Goal: Task Accomplishment & Management: Use online tool/utility

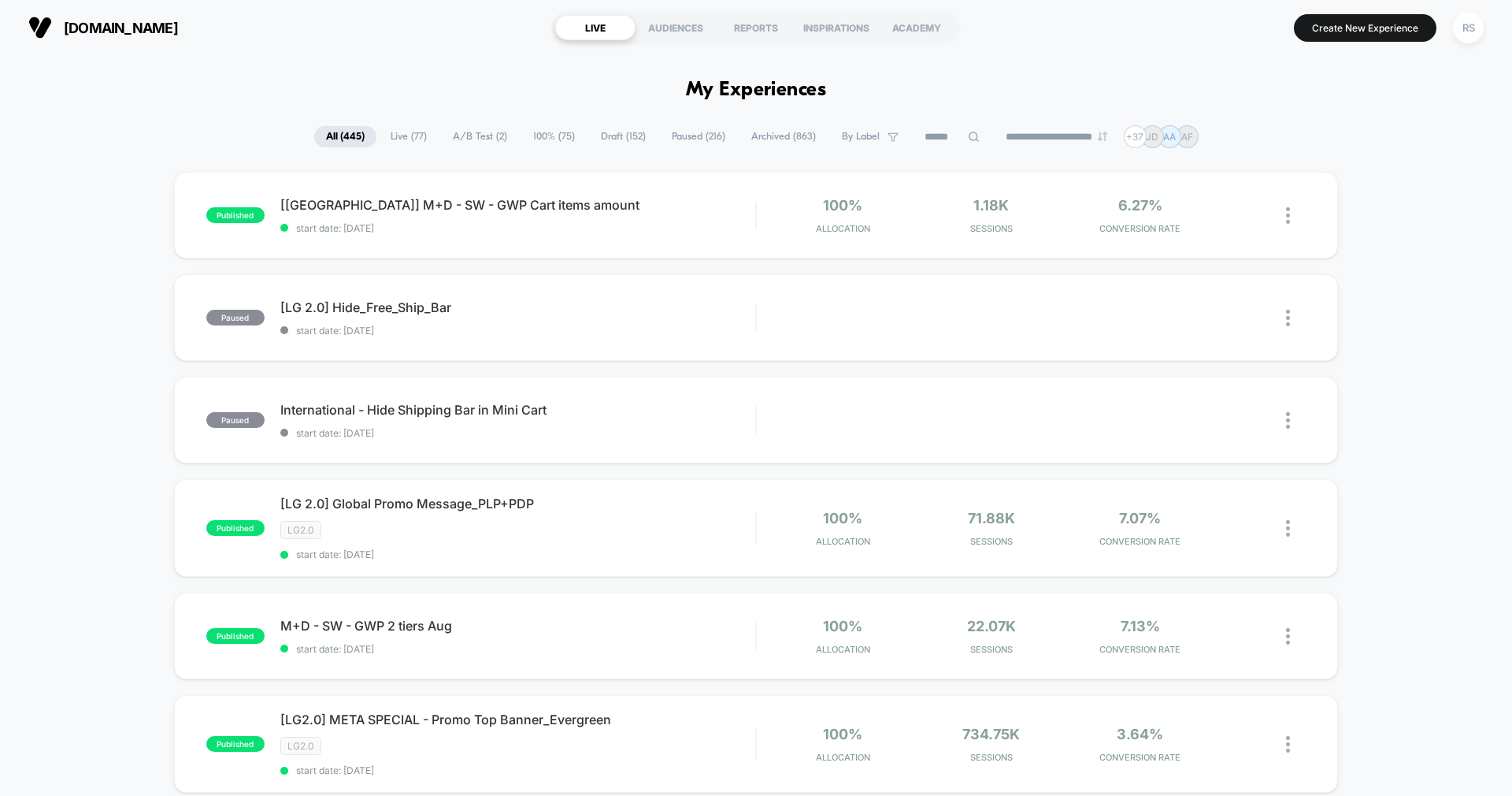
click at [593, 130] on span "Draft ( 152 )" at bounding box center [623, 136] width 69 height 21
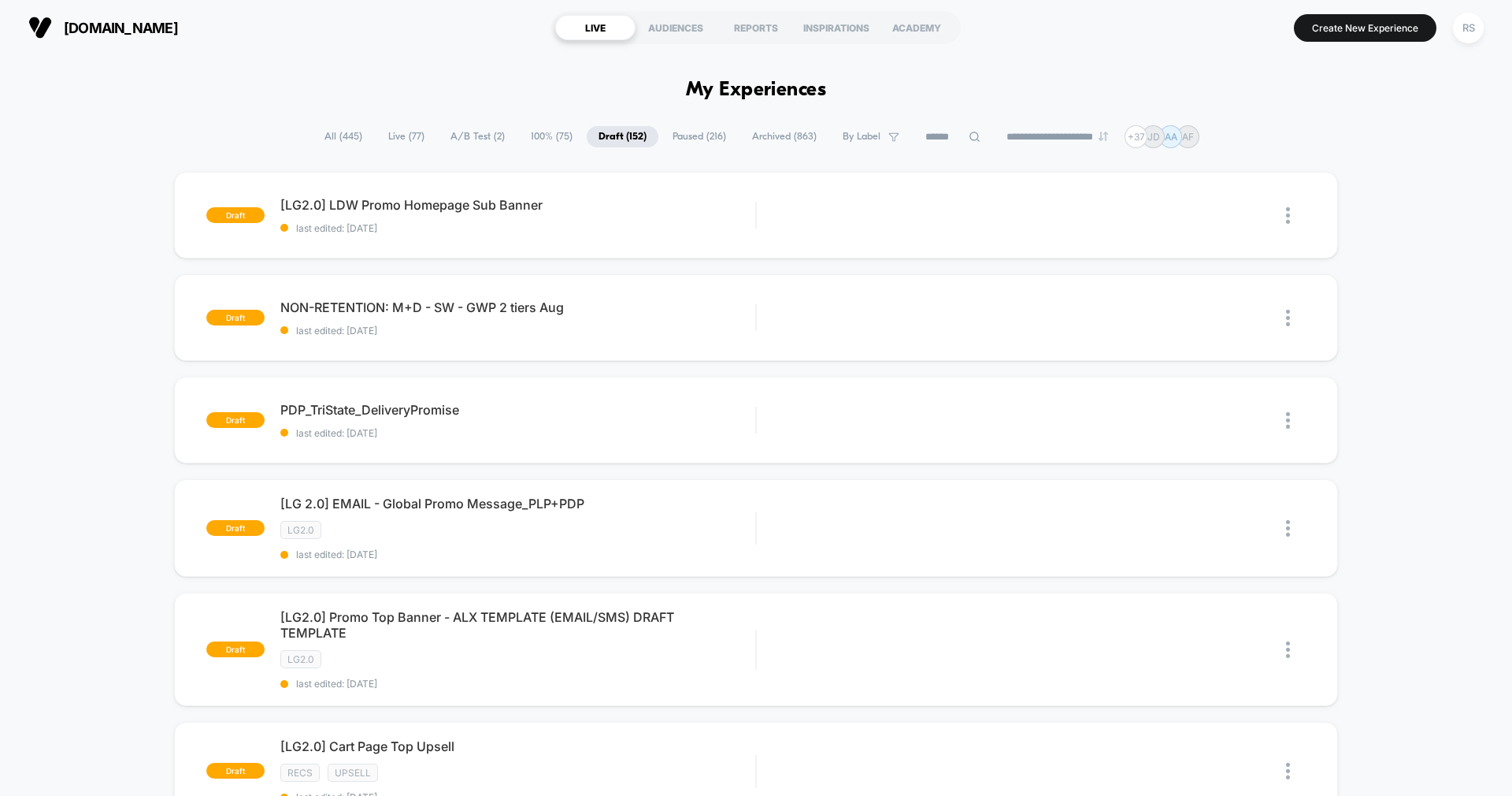
click at [521, 133] on span "100% ( 75 )" at bounding box center [552, 136] width 65 height 21
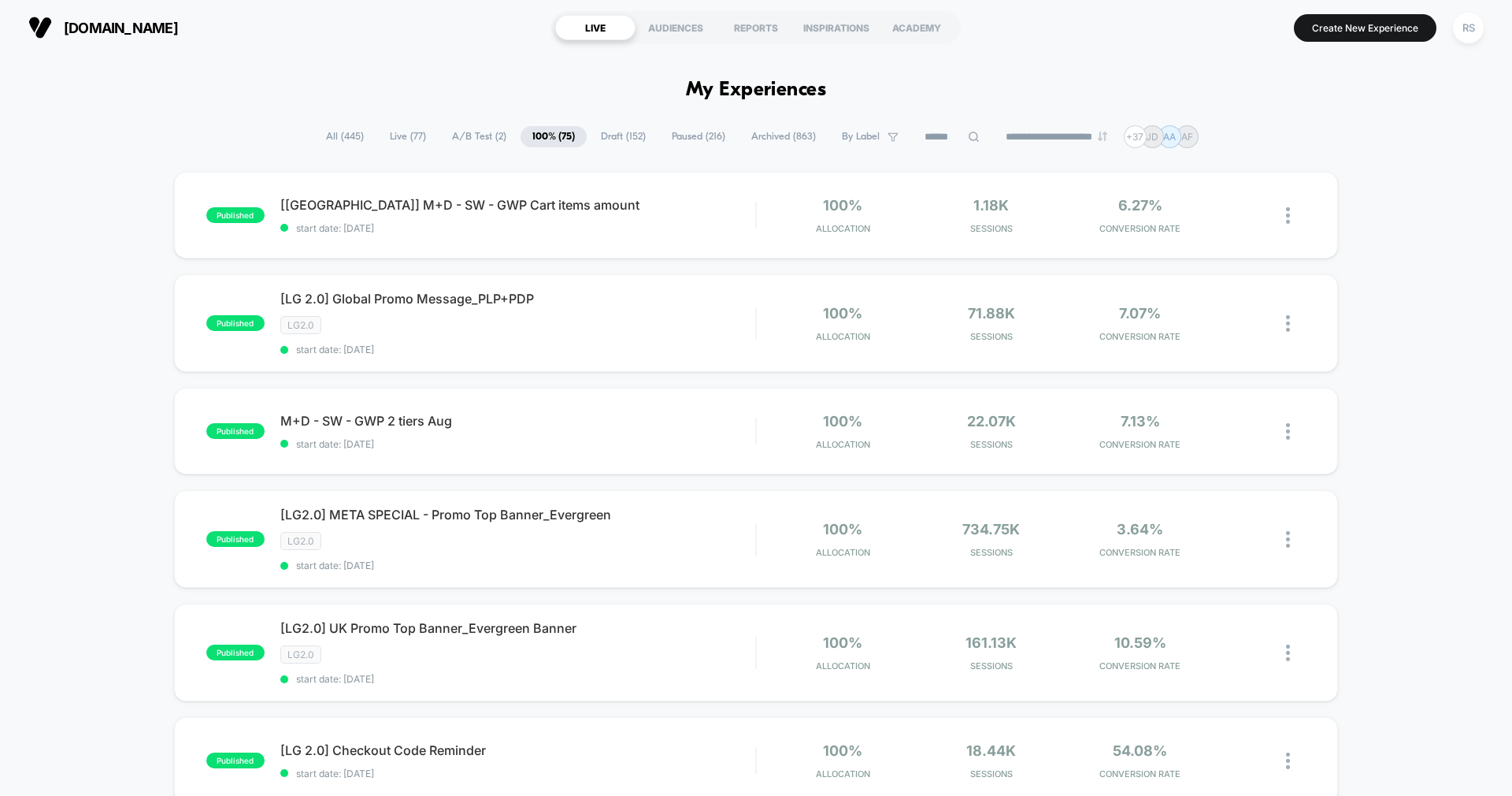
click at [467, 133] on span "A/B Test ( 2 )" at bounding box center [479, 136] width 78 height 21
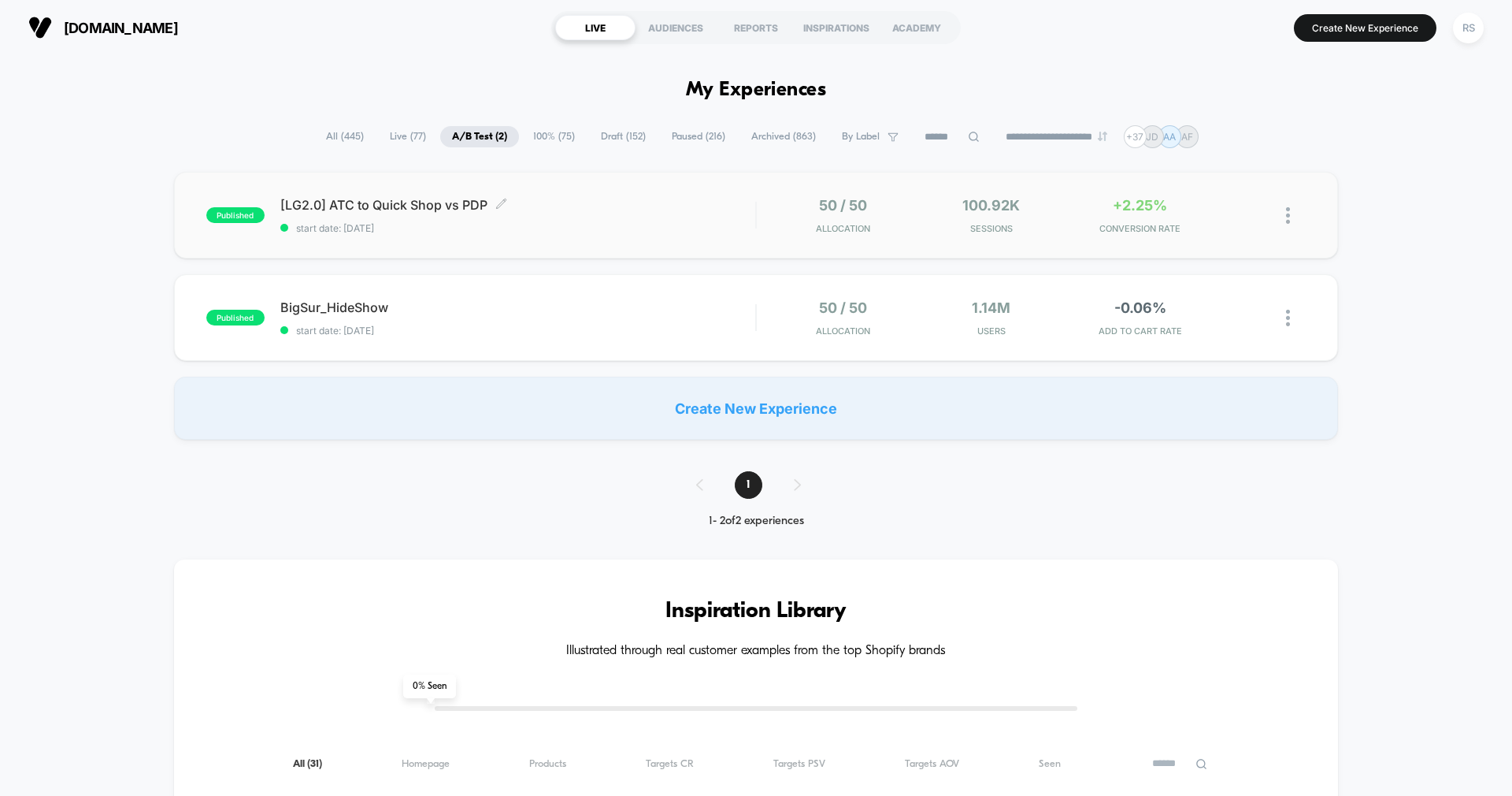
click at [575, 212] on div "[LG2.0] ATC to Quick Shop vs PDP Click to edit experience details Click to edit…" at bounding box center [517, 215] width 475 height 37
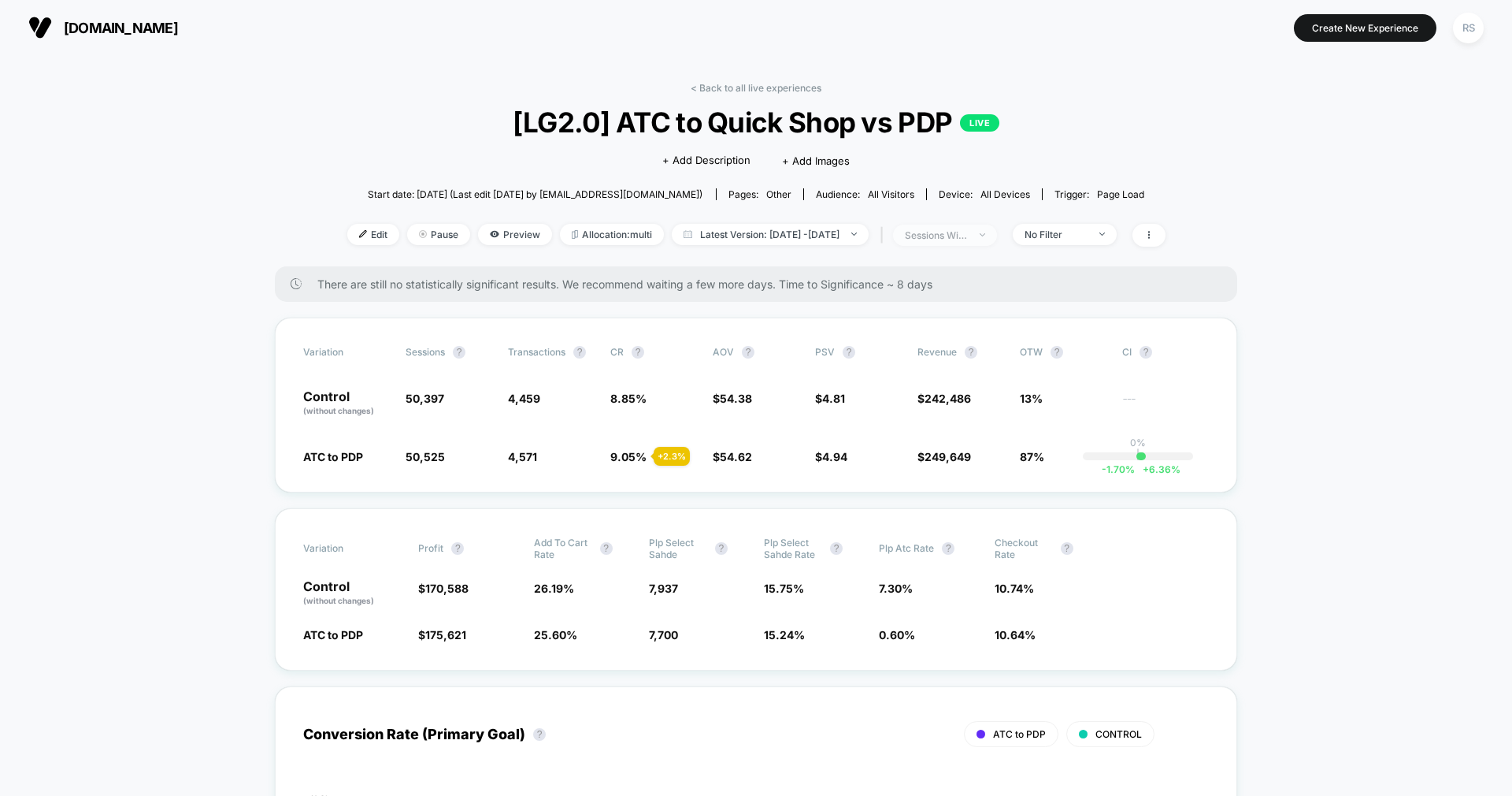
click at [968, 238] on div "sessions with impression" at bounding box center [936, 235] width 63 height 12
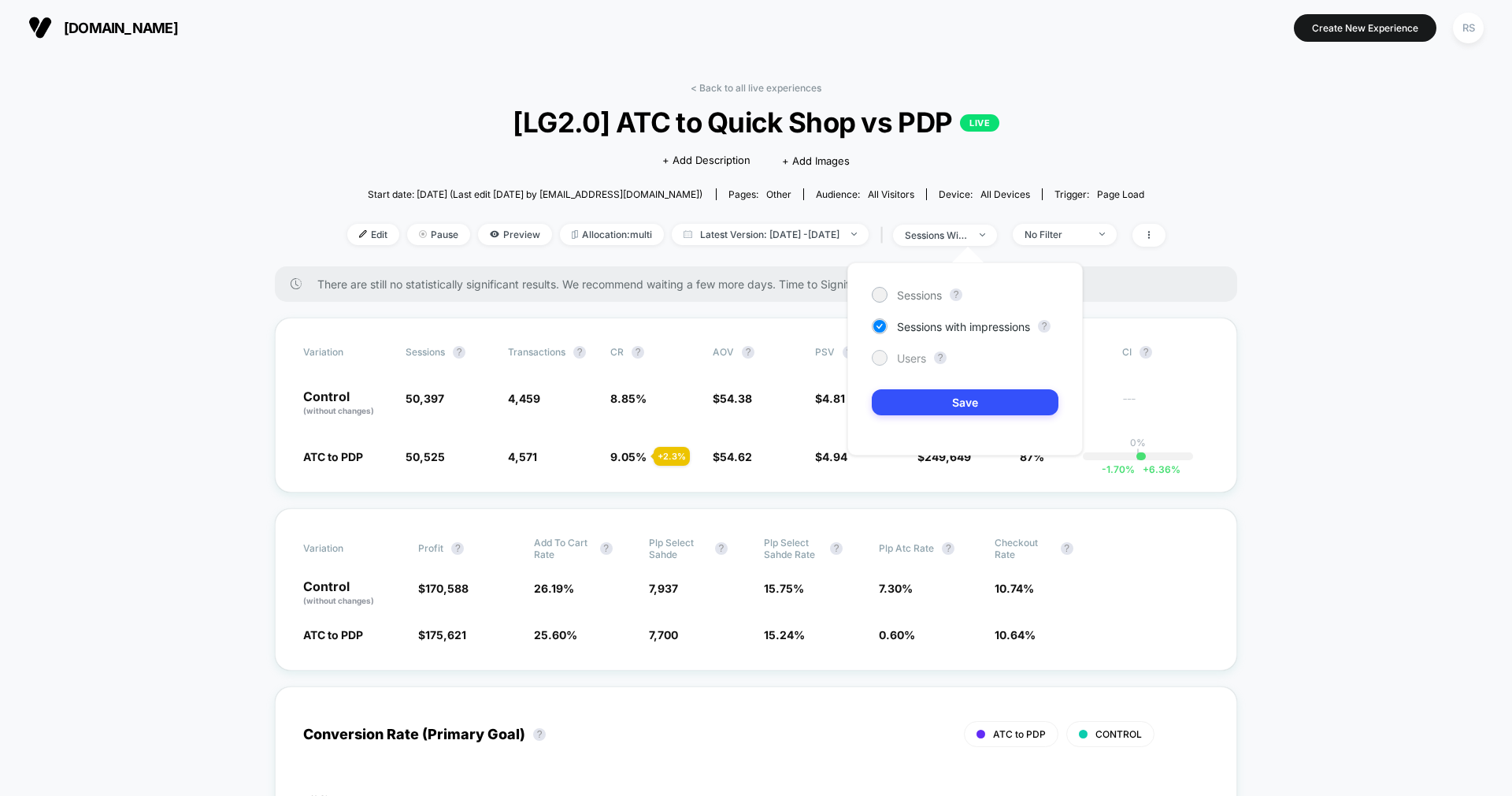
click at [900, 361] on span "Users" at bounding box center [912, 358] width 29 height 14
click at [918, 408] on button "Save" at bounding box center [966, 402] width 187 height 26
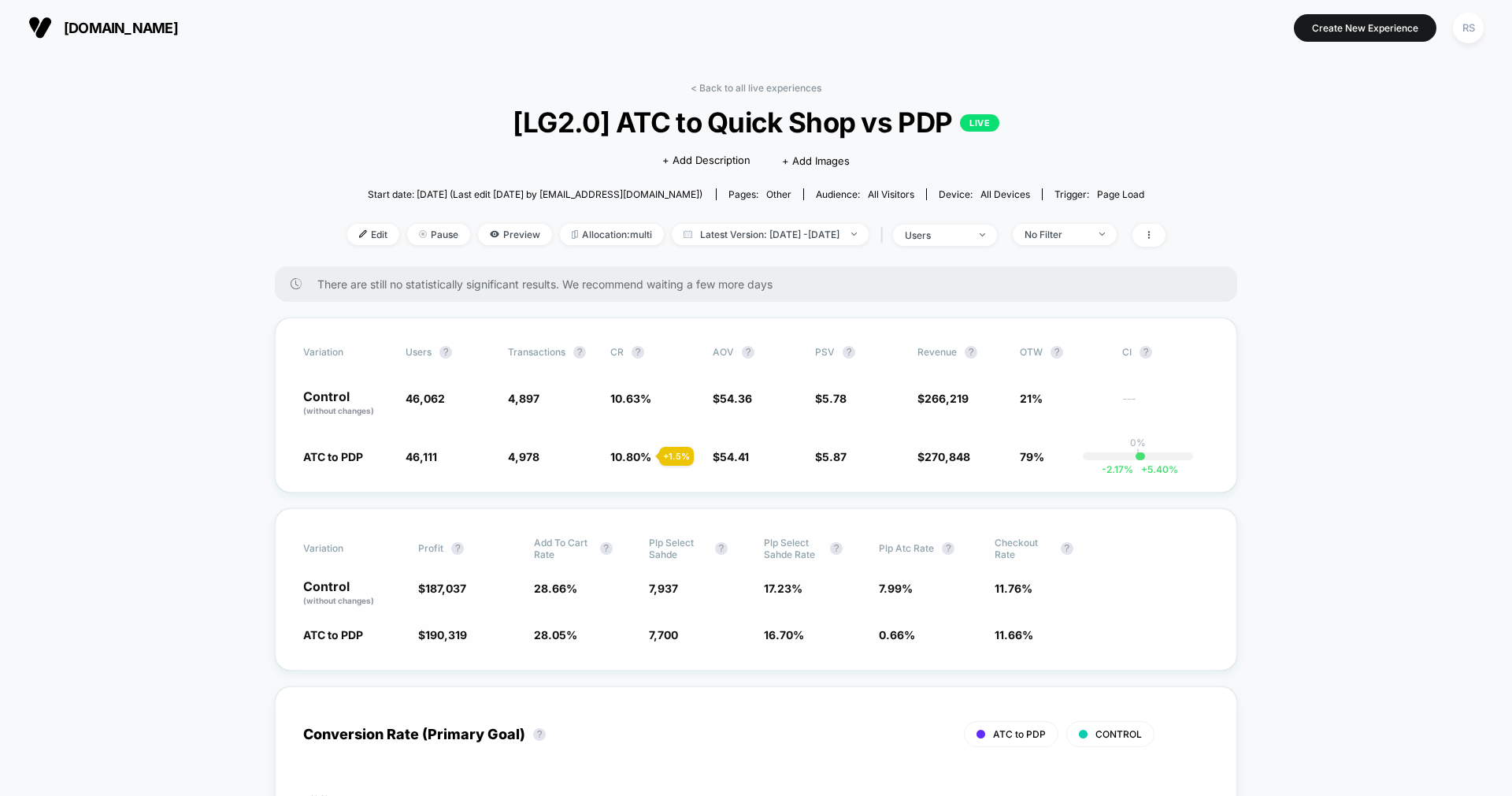
click at [898, 587] on span "7.99 %" at bounding box center [896, 588] width 34 height 14
click at [1088, 235] on div "No Filter" at bounding box center [1055, 234] width 63 height 12
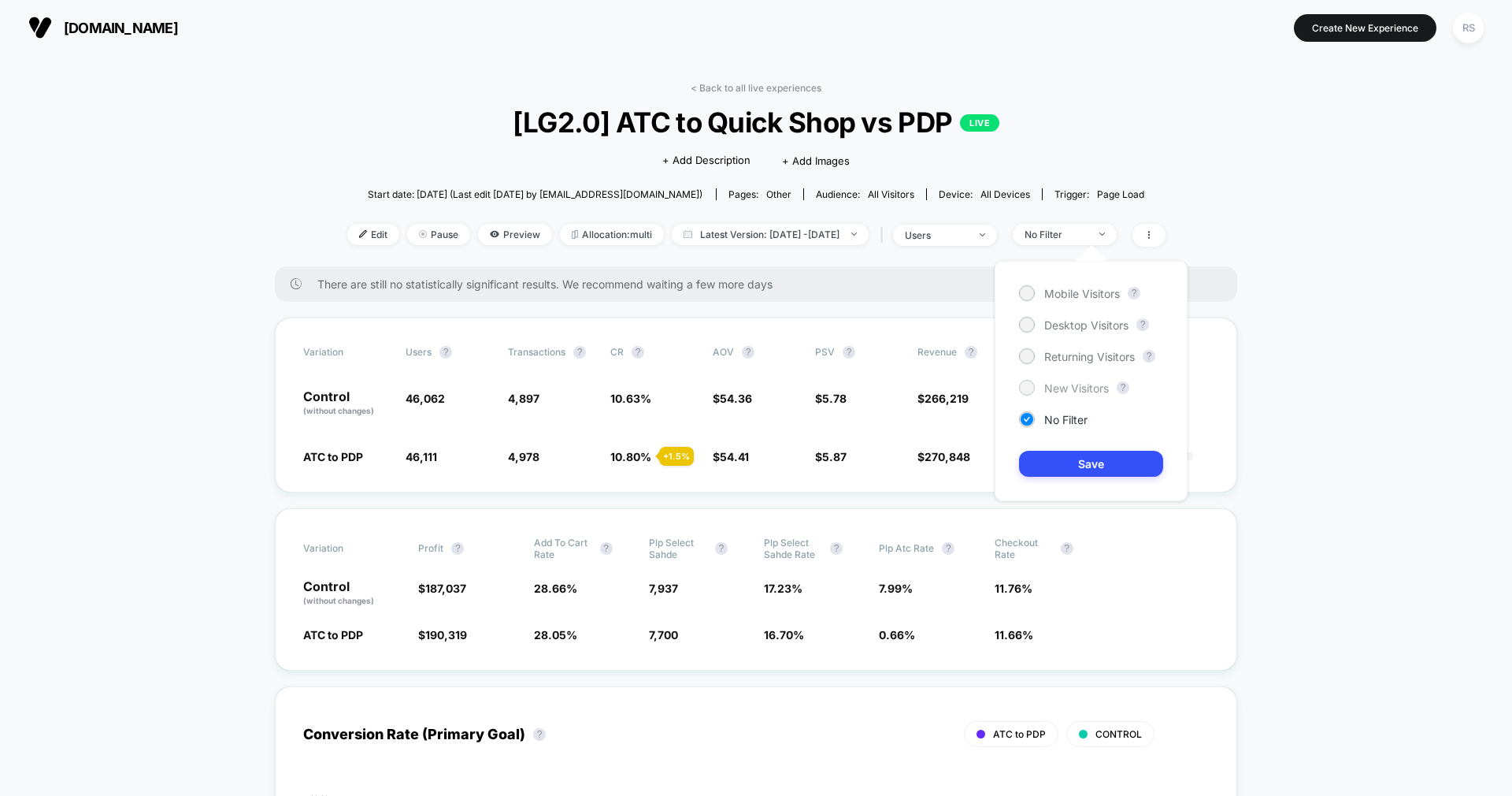
click at [1077, 384] on span "New Visitors" at bounding box center [1076, 388] width 64 height 14
click at [1073, 454] on button "Save" at bounding box center [1091, 463] width 144 height 26
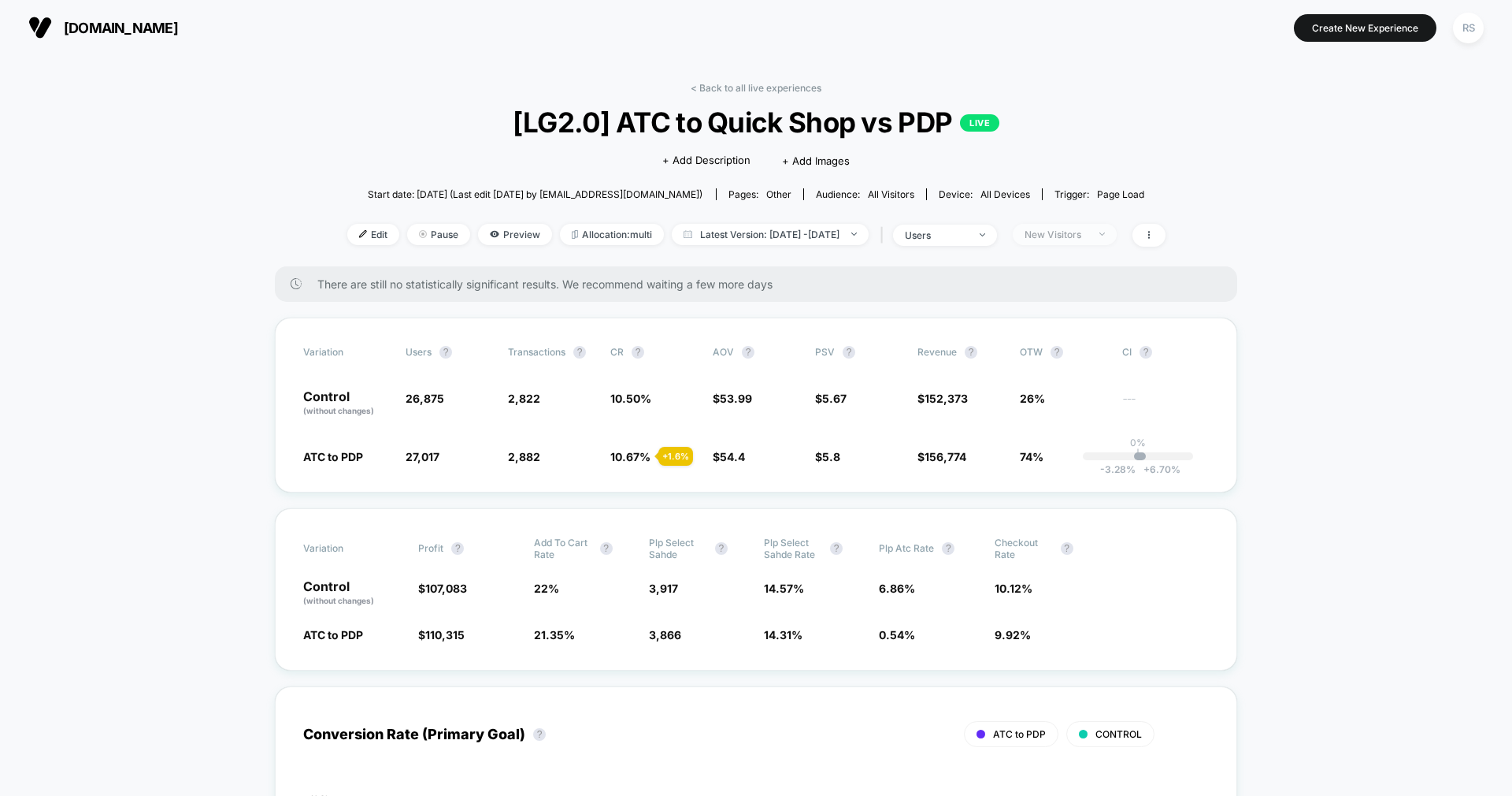
click at [1044, 236] on span "New Visitors" at bounding box center [1065, 233] width 104 height 21
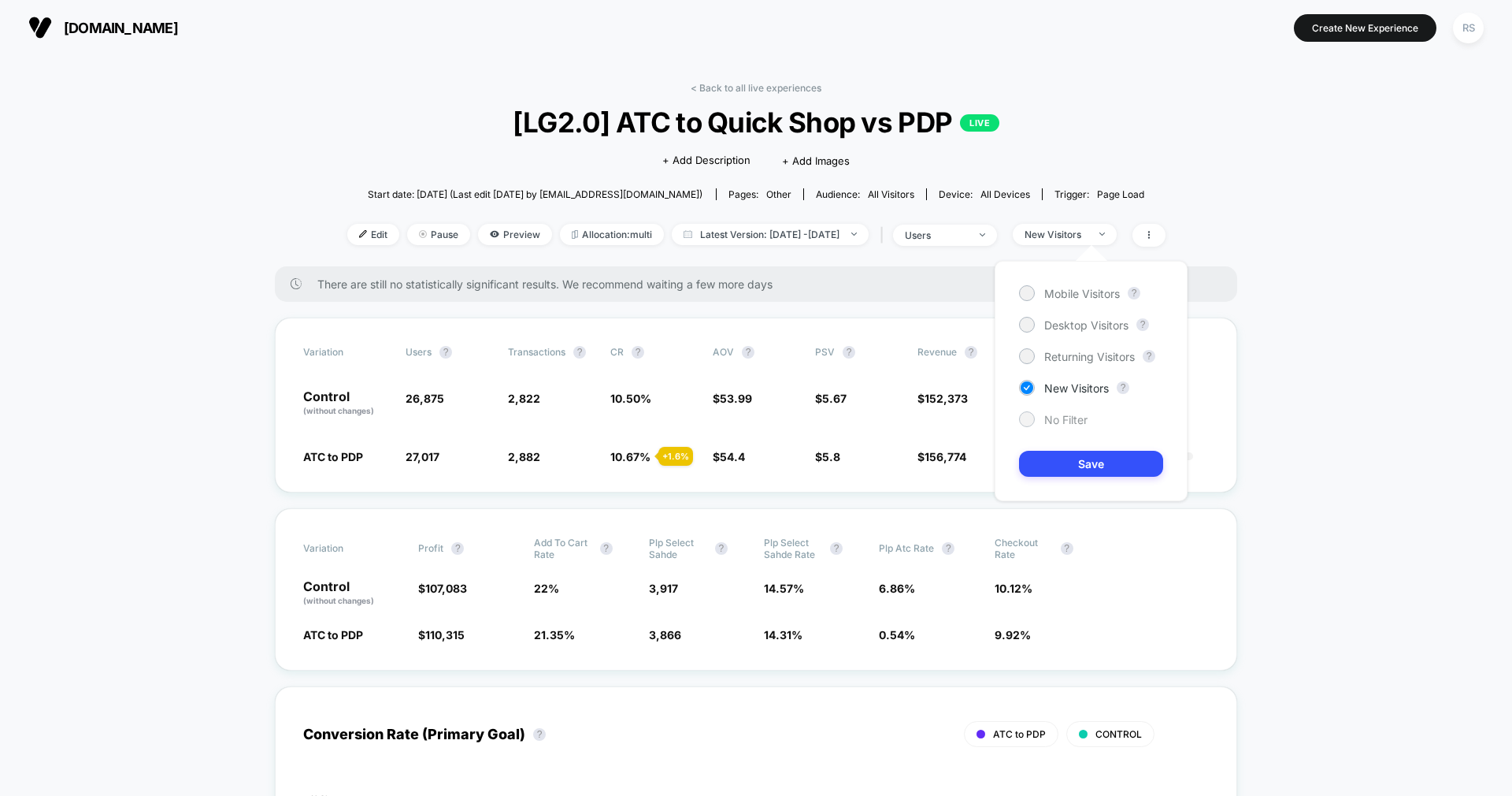
click at [1057, 422] on span "No Filter" at bounding box center [1066, 419] width 44 height 14
click at [1068, 474] on button "Save" at bounding box center [1091, 463] width 144 height 26
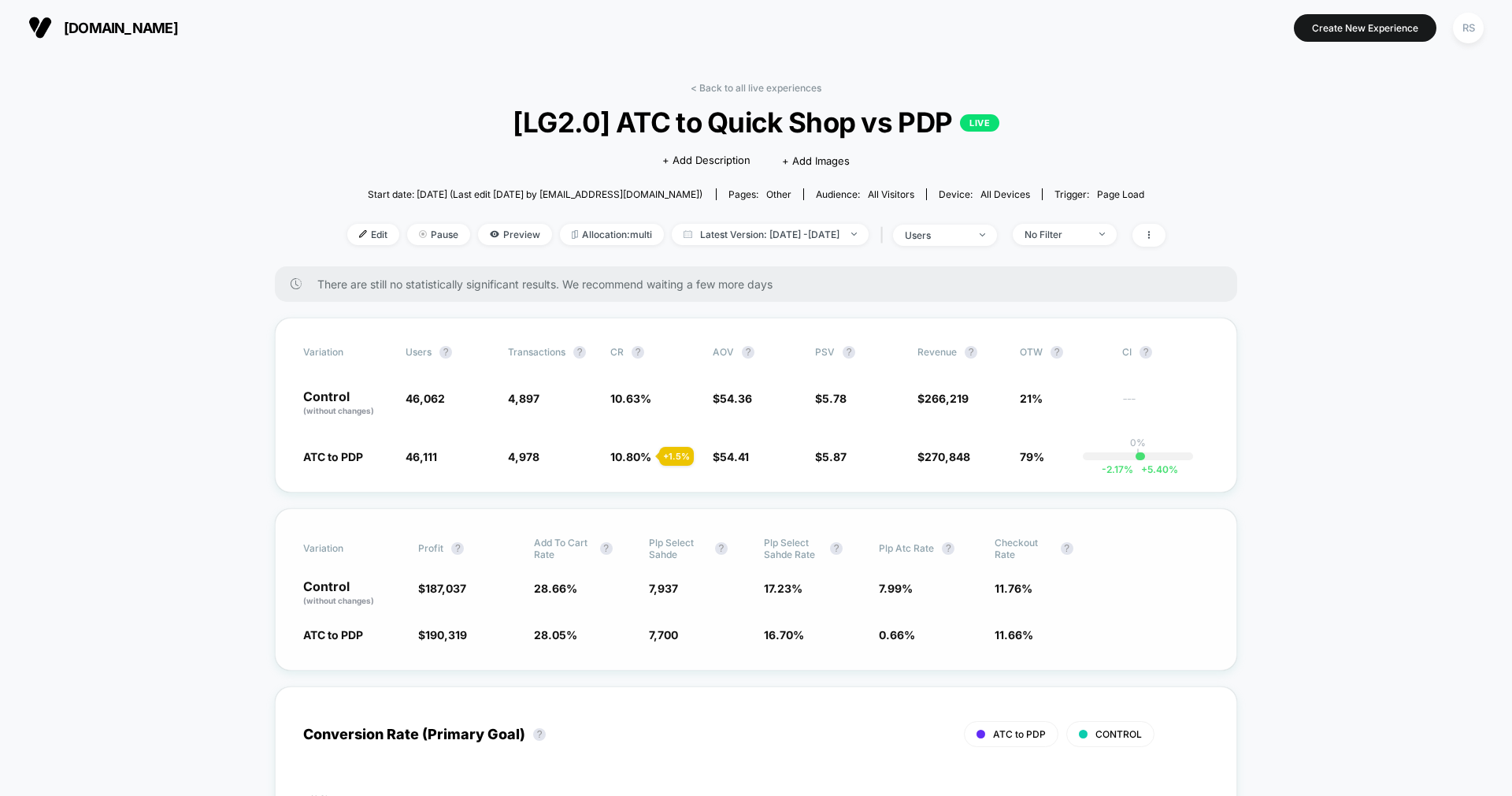
click at [1016, 585] on span "11.76 %" at bounding box center [1014, 588] width 38 height 14
click at [1088, 238] on div "No Filter" at bounding box center [1055, 234] width 63 height 12
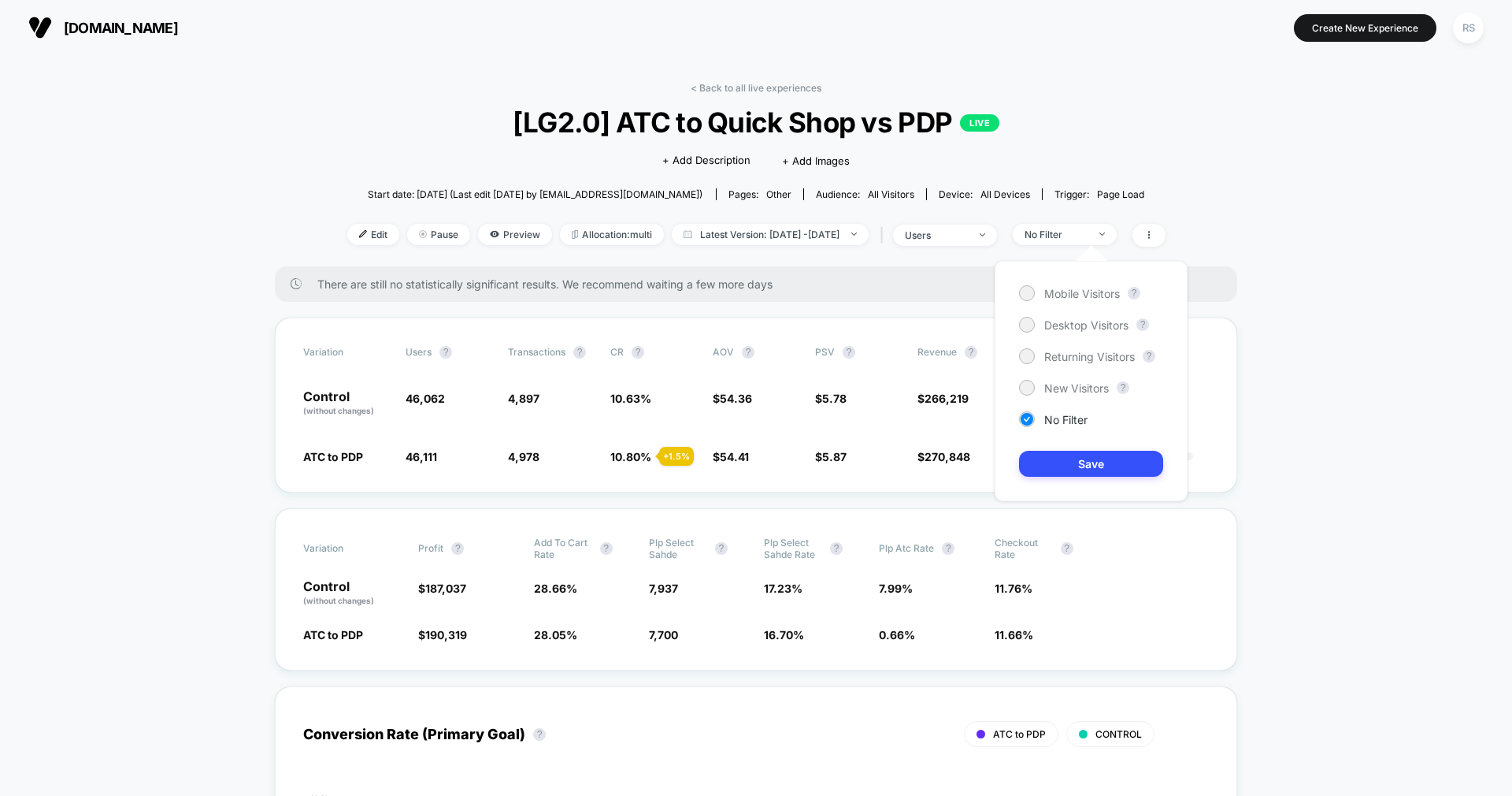
click at [1084, 347] on div "Mobile Visitors ? Desktop Visitors ? Returning Visitors ? New Visitors ? No Fil…" at bounding box center [1091, 380] width 193 height 241
click at [1078, 355] on span "Returning Visitors" at bounding box center [1090, 356] width 91 height 14
click at [1081, 467] on button "Save" at bounding box center [1091, 463] width 144 height 26
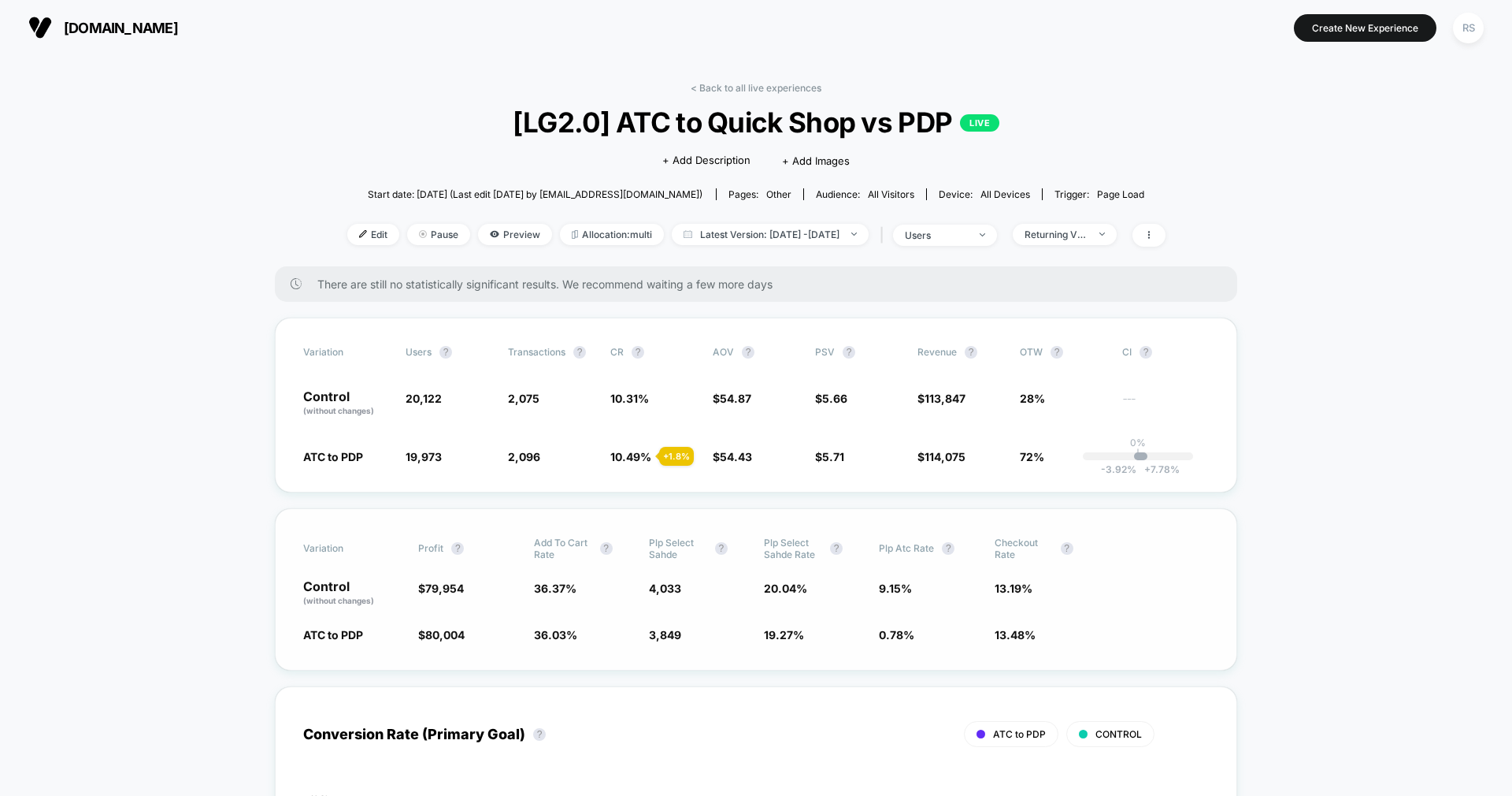
click at [1013, 592] on span "13.19 %" at bounding box center [1014, 588] width 38 height 14
click at [897, 580] on span "9.15 %" at bounding box center [928, 594] width 99 height 27
click at [1088, 239] on div "Returning Visitors" at bounding box center [1055, 234] width 63 height 12
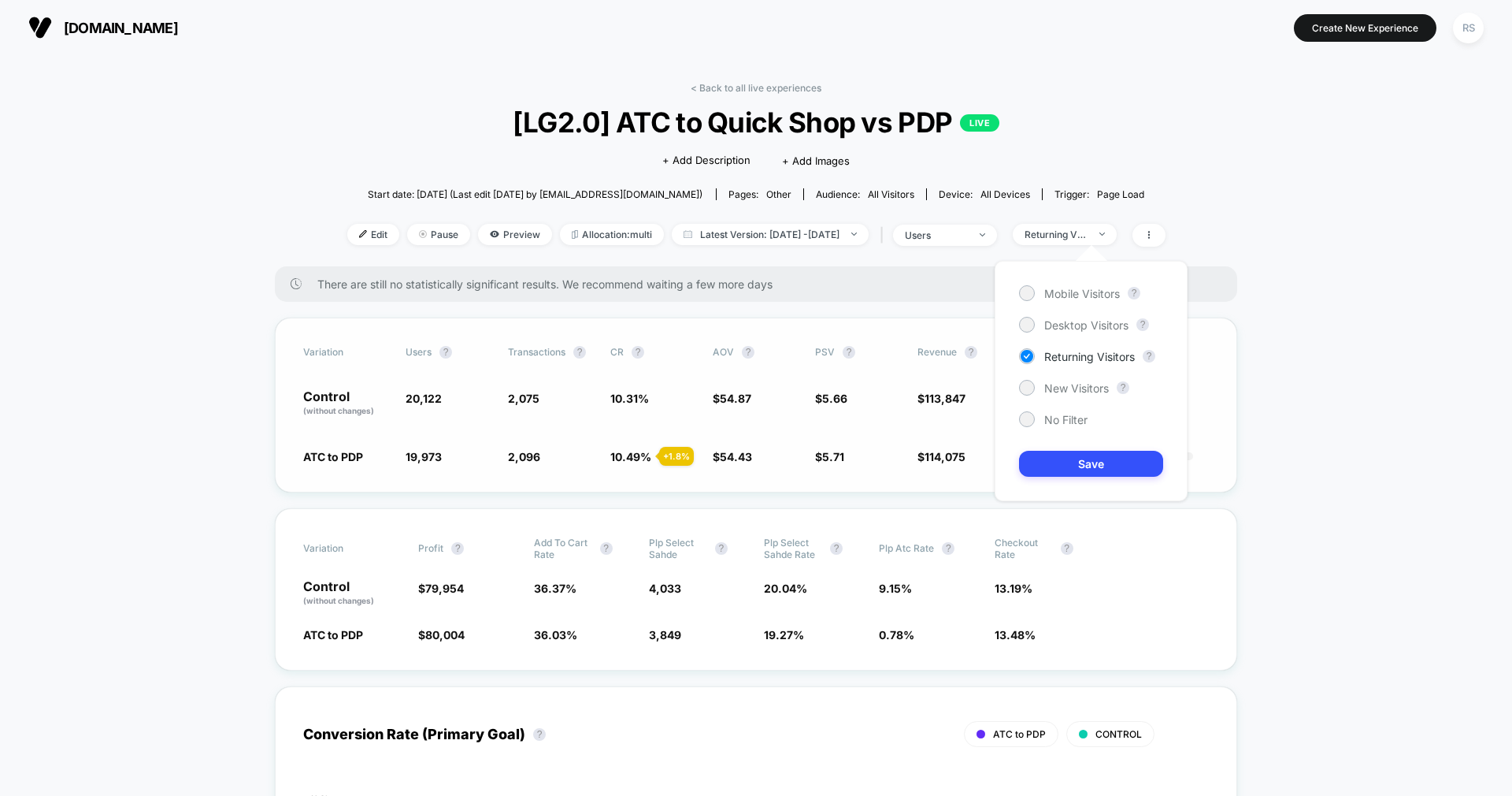
click at [839, 438] on div "Variation users ? Transactions ? CR ? AOV ? PSV ? Revenue ? OTW ? CI ? Control …" at bounding box center [756, 405] width 963 height 175
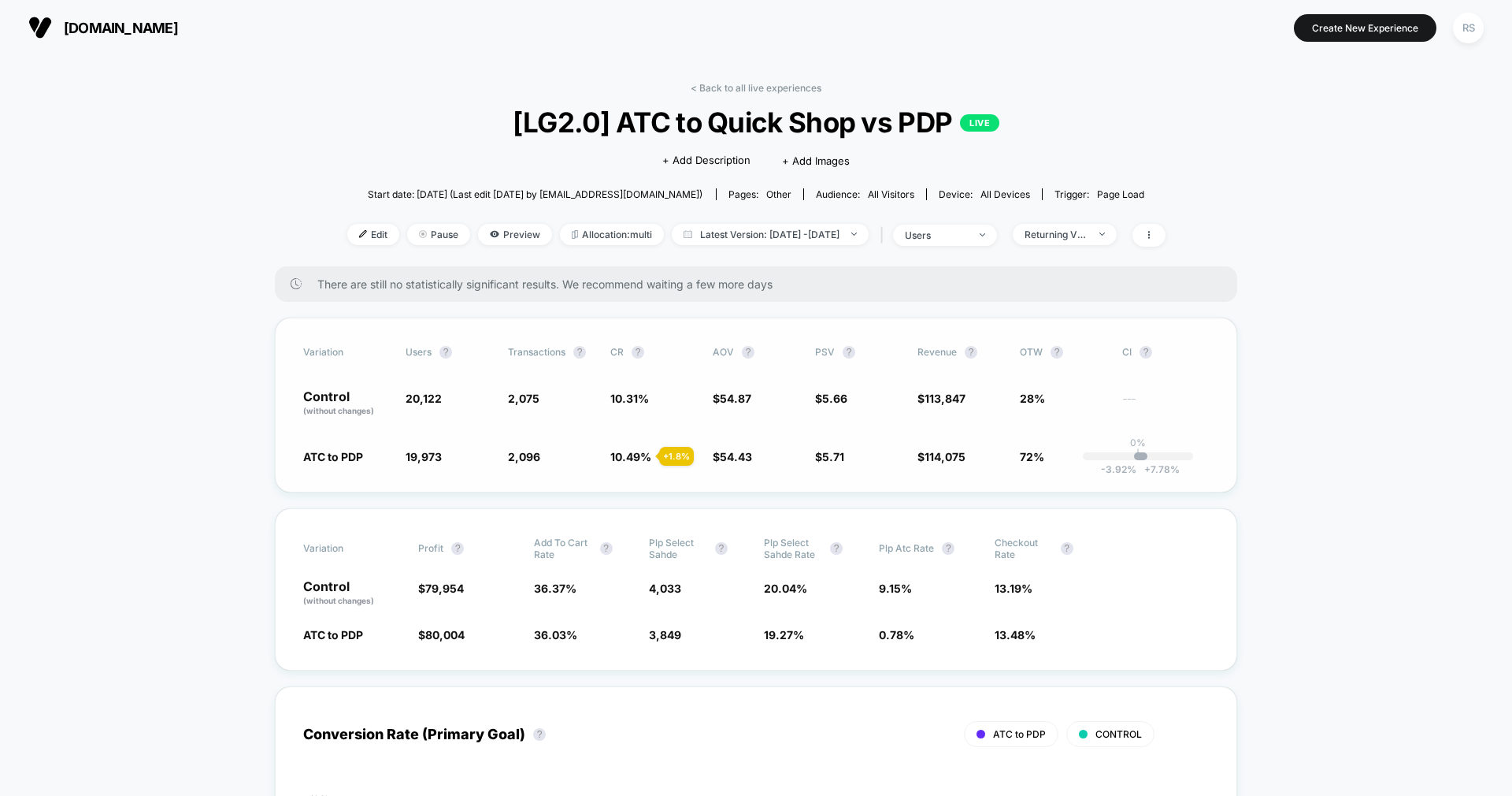
click at [841, 448] on span "$ 5.71 + 0.95 %" at bounding box center [858, 456] width 86 height 15
click at [1088, 250] on div "< Back to all live experiences [LG2.0] ATC to Quick Shop vs PDP LIVE Click to e…" at bounding box center [757, 173] width 819 height 184
click at [1082, 227] on span "Returning Visitors" at bounding box center [1065, 233] width 104 height 21
click at [1081, 319] on span "Desktop Visitors" at bounding box center [1086, 325] width 84 height 14
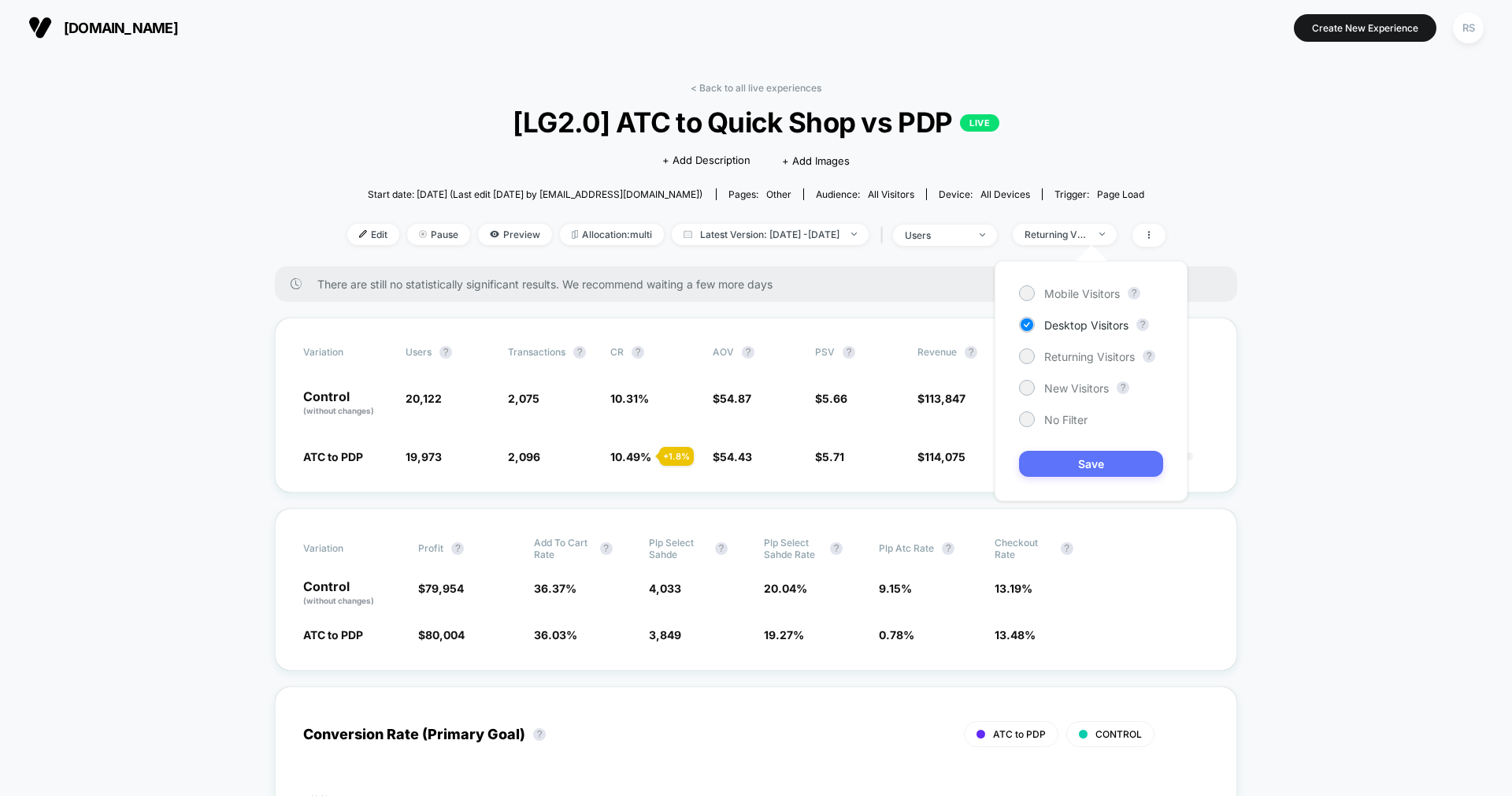
click at [1058, 470] on button "Save" at bounding box center [1091, 463] width 144 height 26
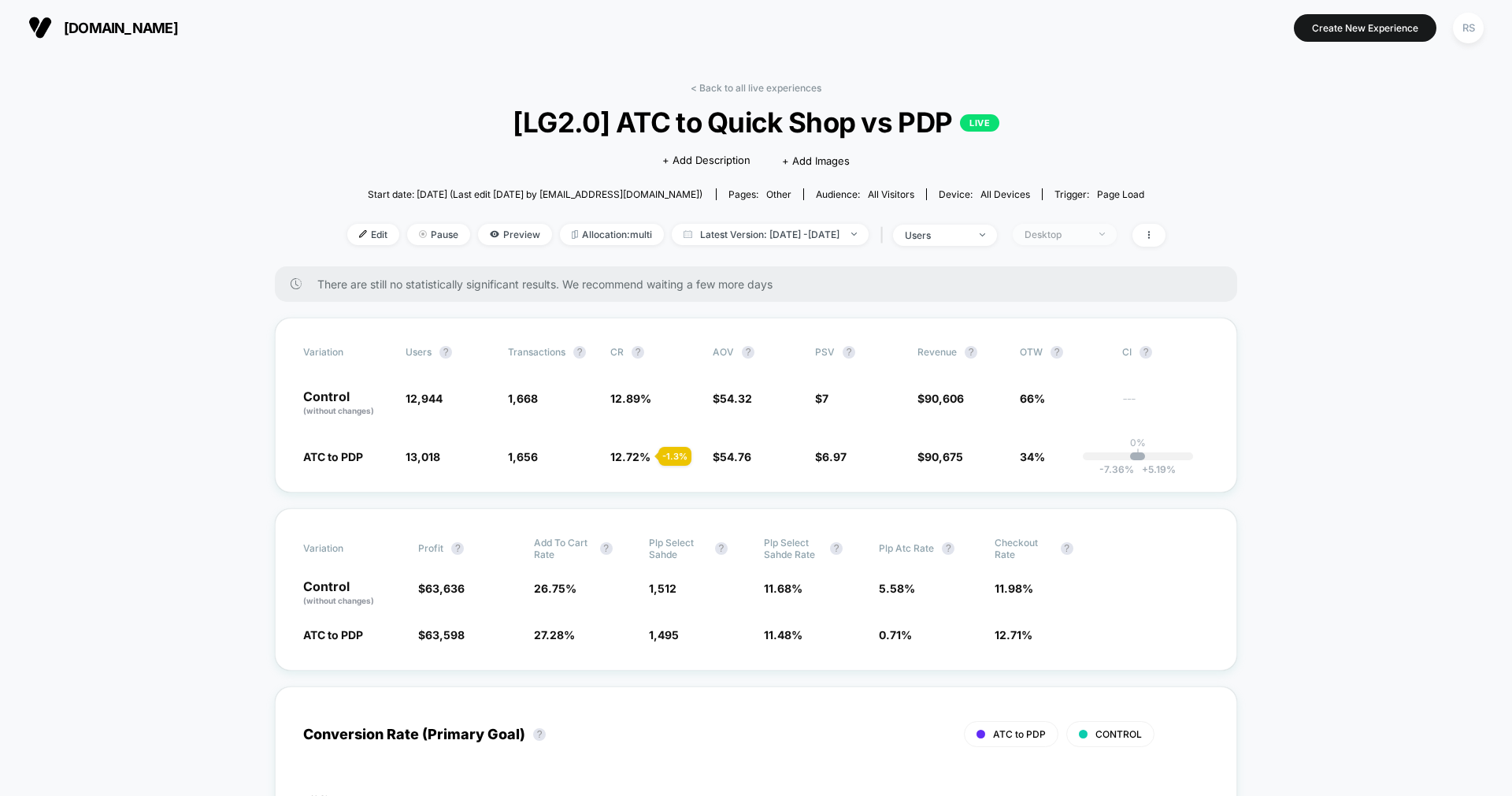
click at [1088, 231] on div "Desktop" at bounding box center [1055, 234] width 63 height 12
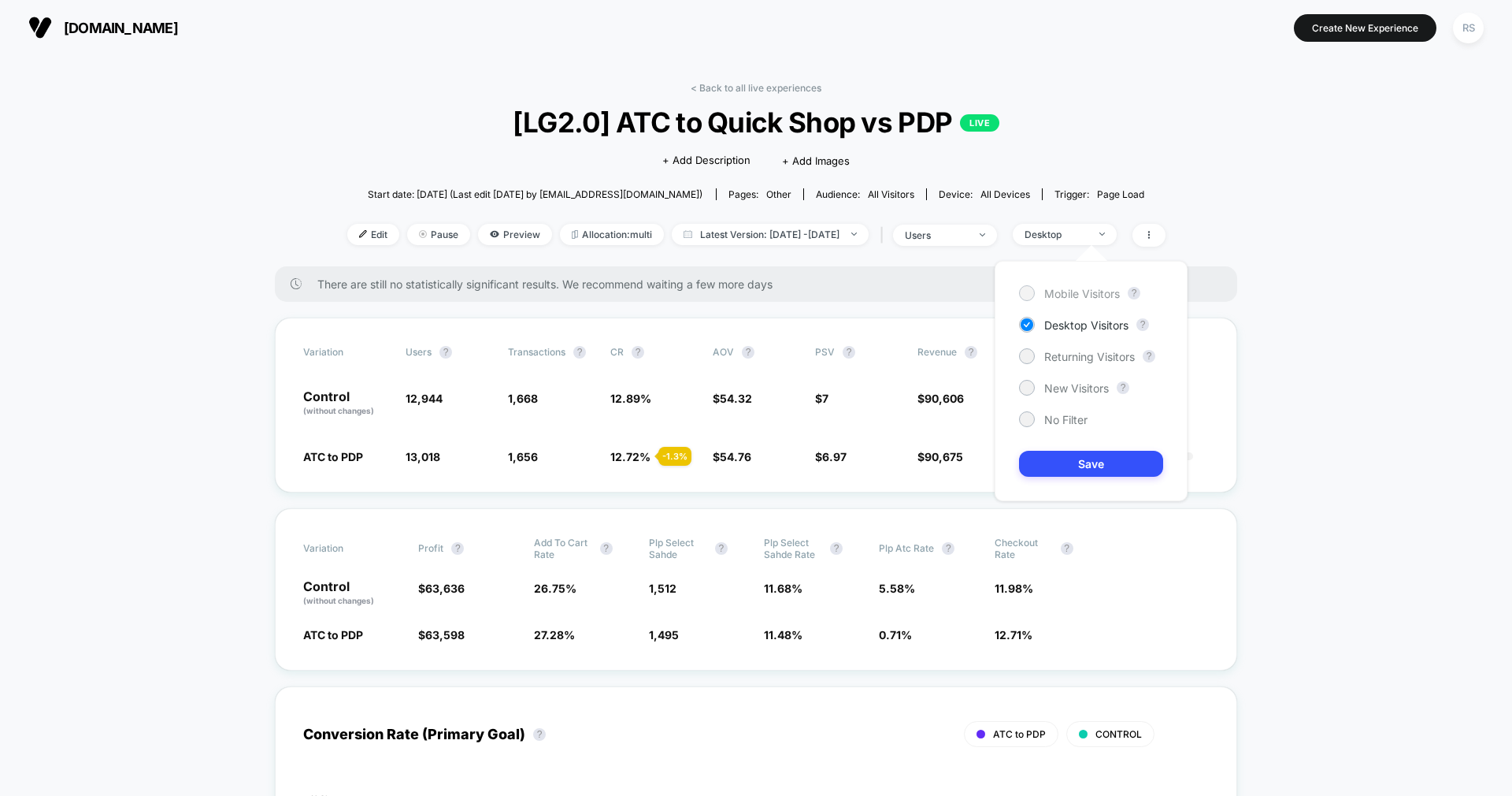
click at [1099, 290] on span "Mobile Visitors" at bounding box center [1082, 293] width 75 height 14
click at [1073, 455] on button "Save" at bounding box center [1091, 463] width 144 height 26
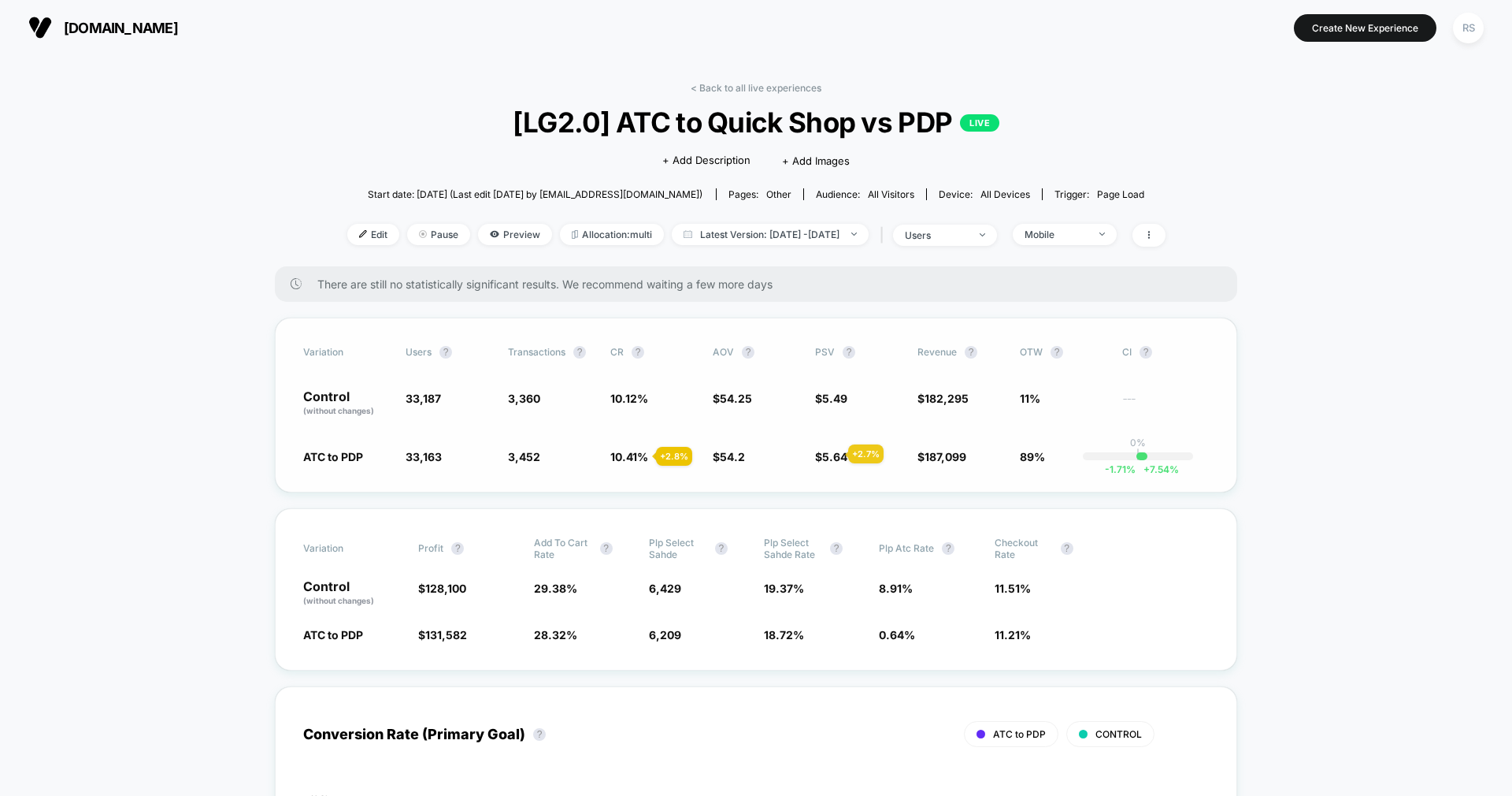
click at [832, 457] on span "5.64" at bounding box center [835, 457] width 25 height 14
click at [750, 84] on link "< Back to all live experiences" at bounding box center [756, 87] width 131 height 12
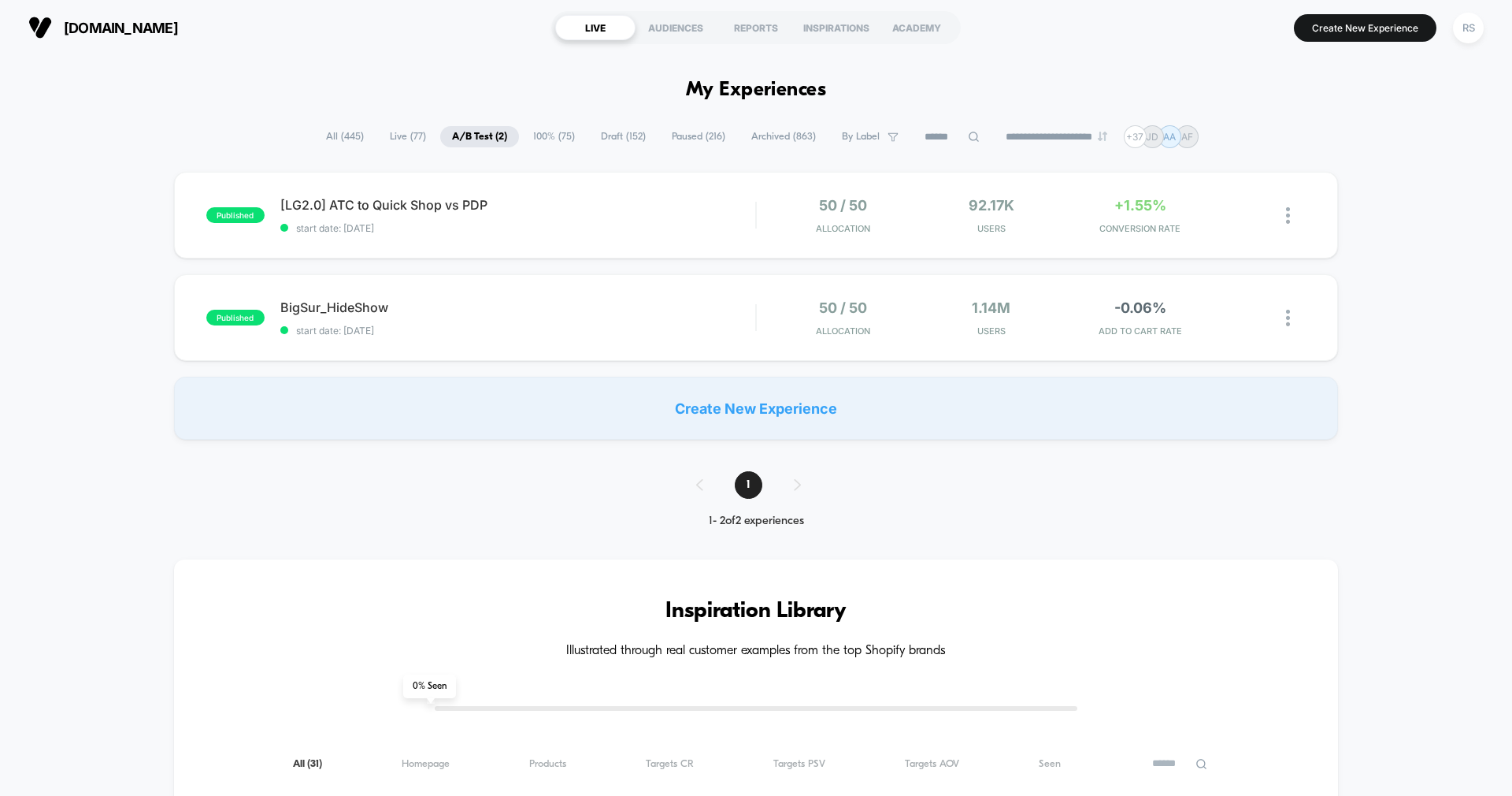
click at [388, 140] on span "Live ( 77 )" at bounding box center [408, 136] width 60 height 21
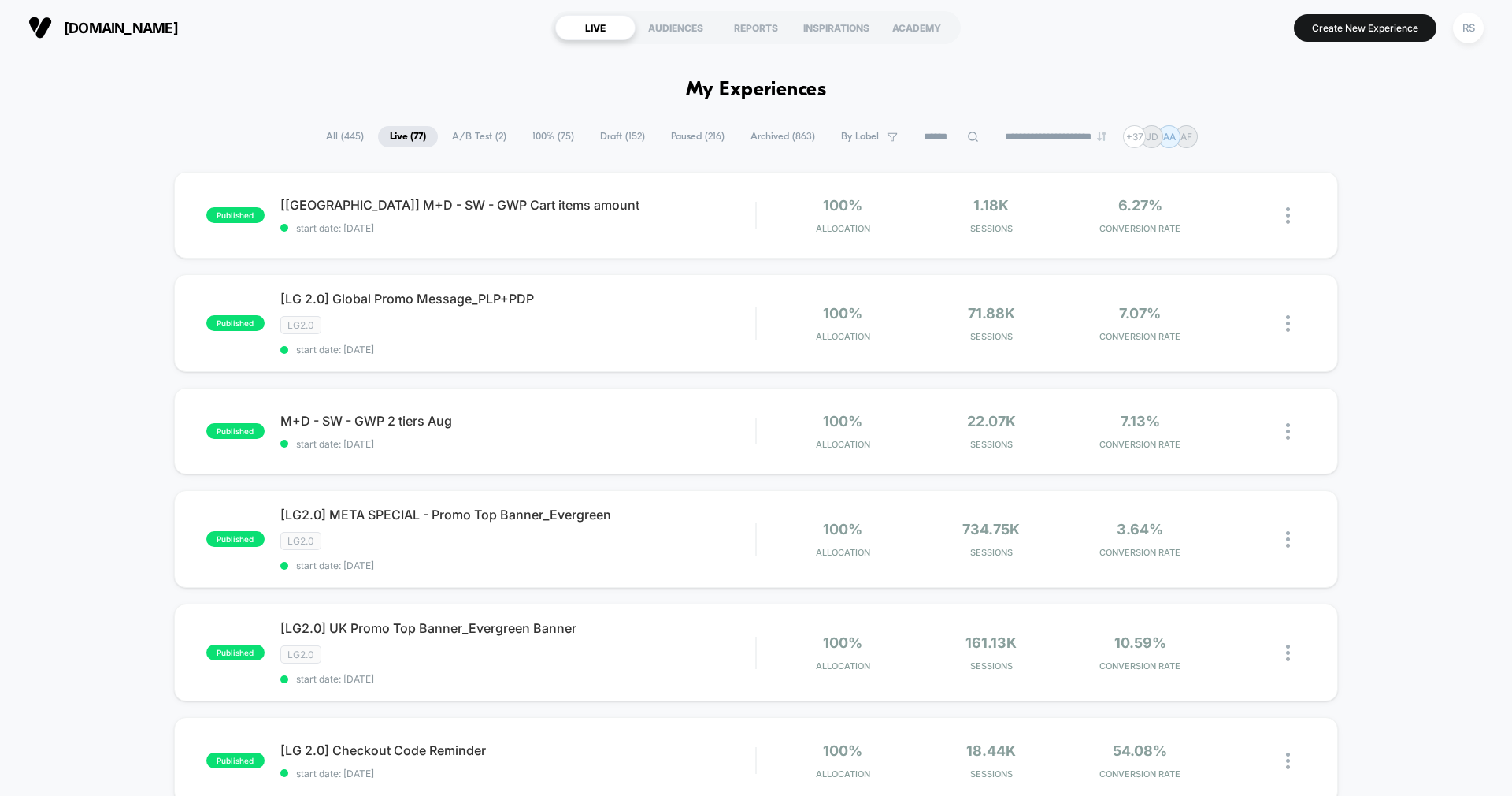
click at [326, 134] on span "All ( 445 )" at bounding box center [345, 136] width 62 height 21
